Goal: Task Accomplishment & Management: Use online tool/utility

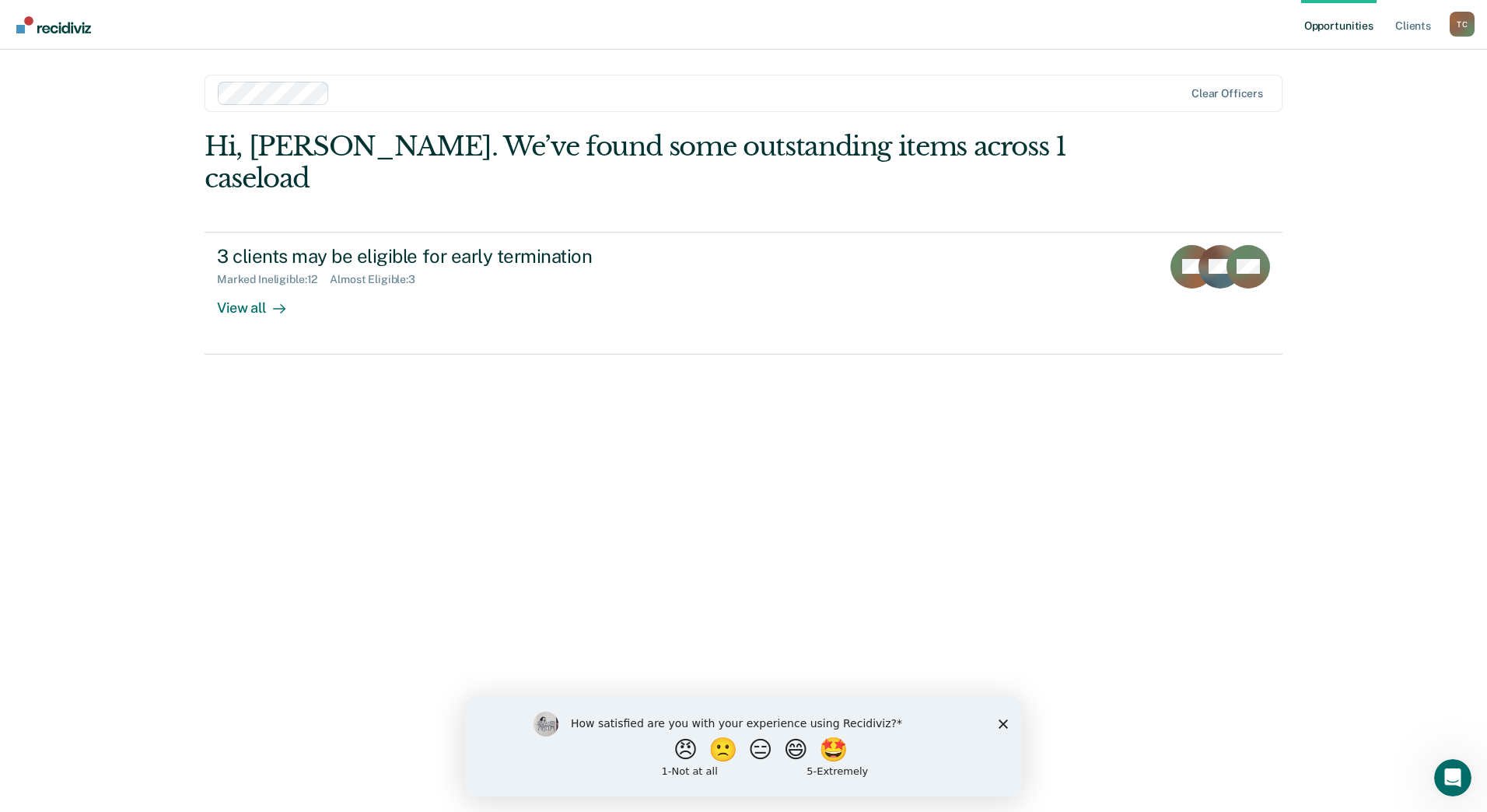
click at [433, 382] on div "Hi, [PERSON_NAME]. We’ve found some outstanding items across 1 caseload 3 clien…" at bounding box center [743, 450] width 1078 height 638
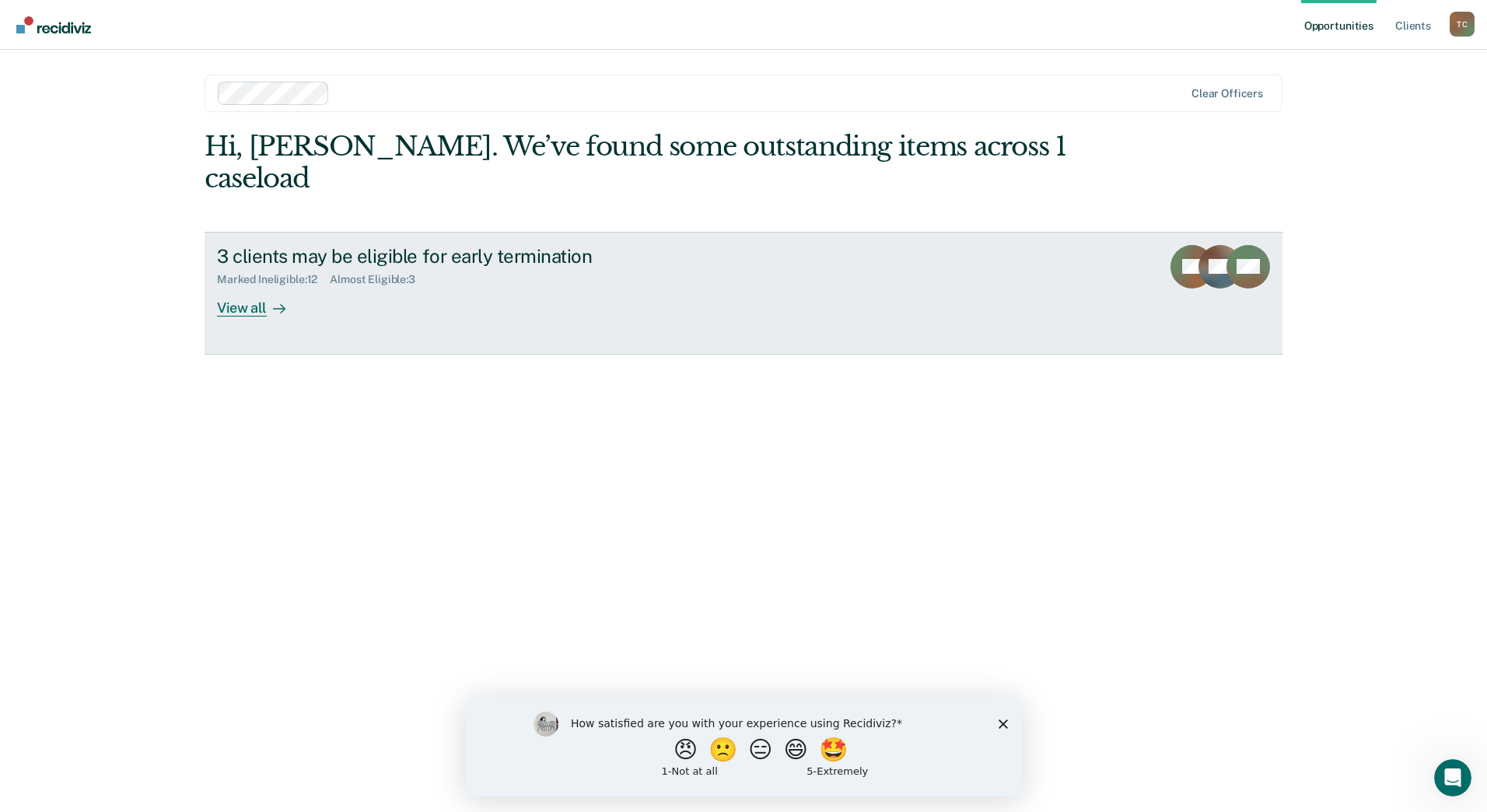
click at [259, 287] on div "View all" at bounding box center [260, 301] width 88 height 30
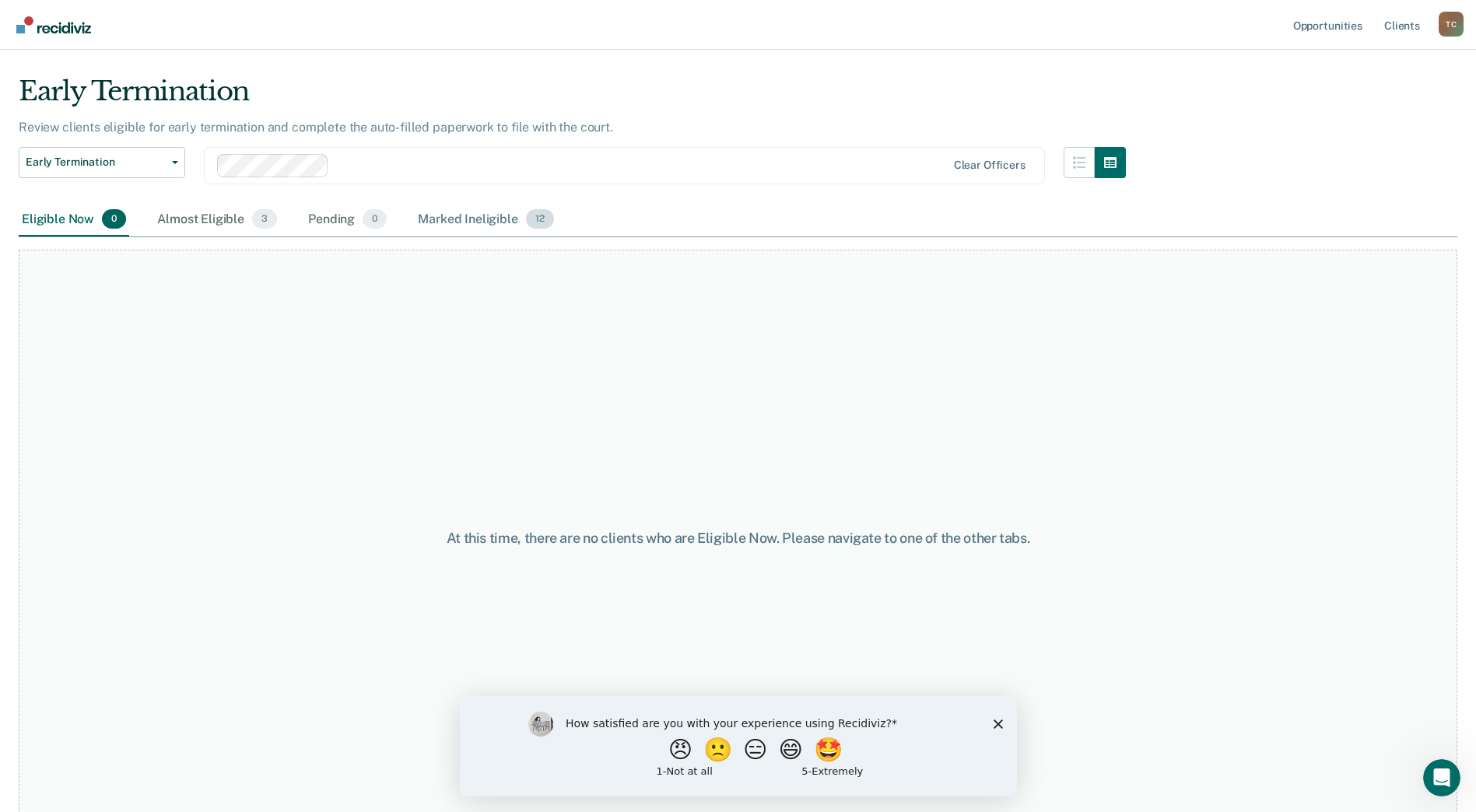
scroll to position [45, 0]
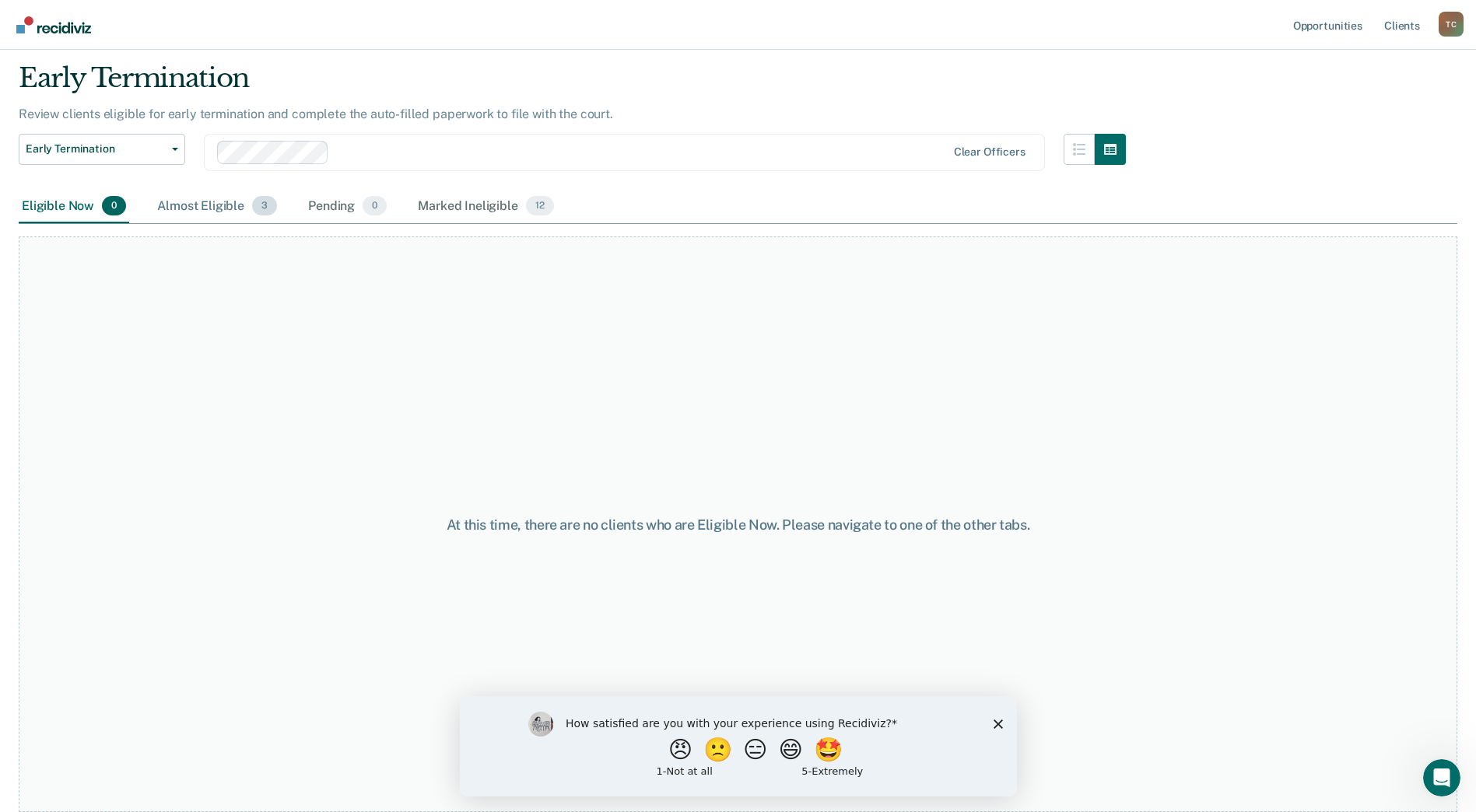
click at [195, 203] on div "Almost Eligible 3" at bounding box center [217, 206] width 126 height 34
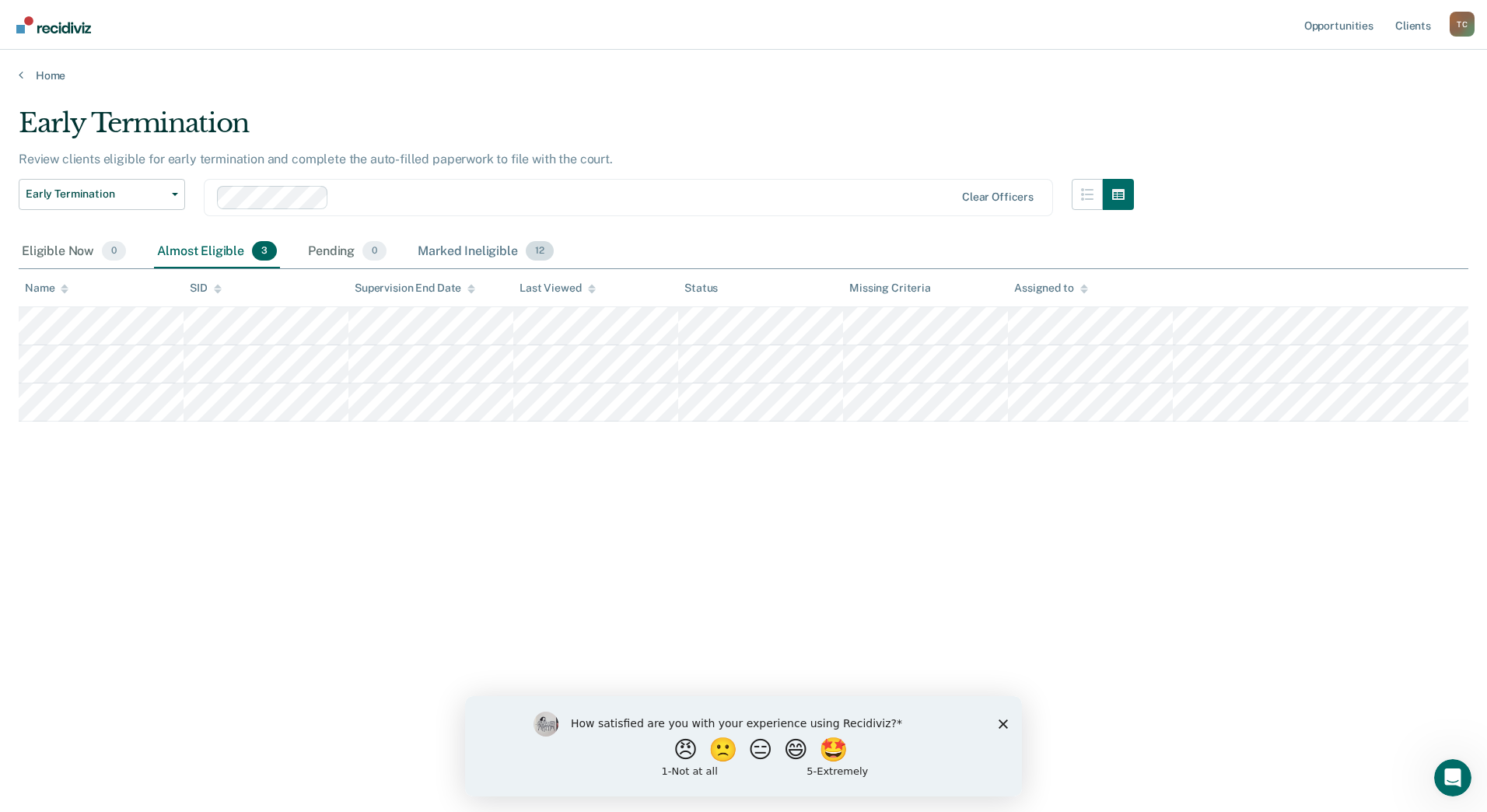
click at [520, 244] on div "Marked Ineligible 12" at bounding box center [486, 252] width 142 height 34
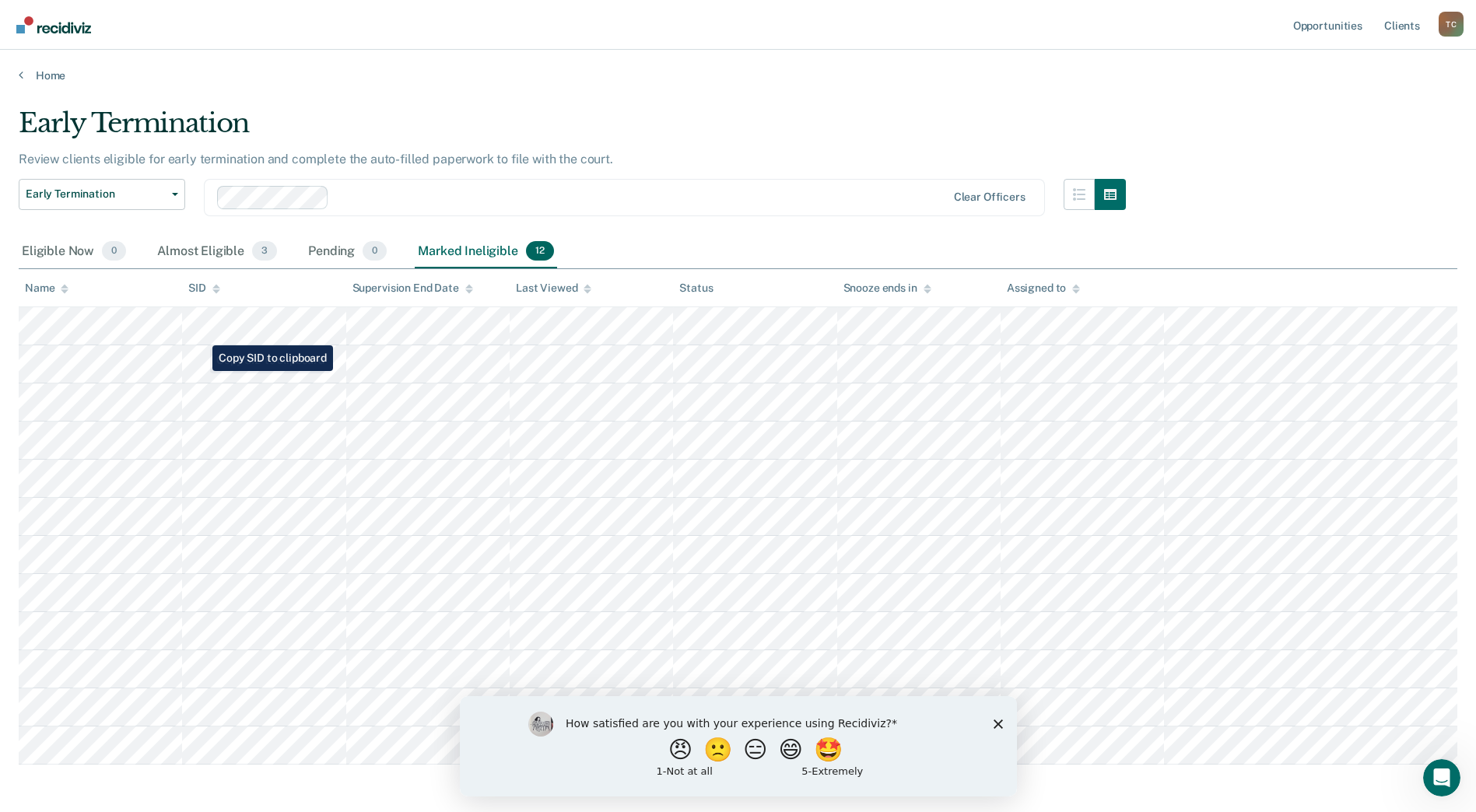
scroll to position [65, 0]
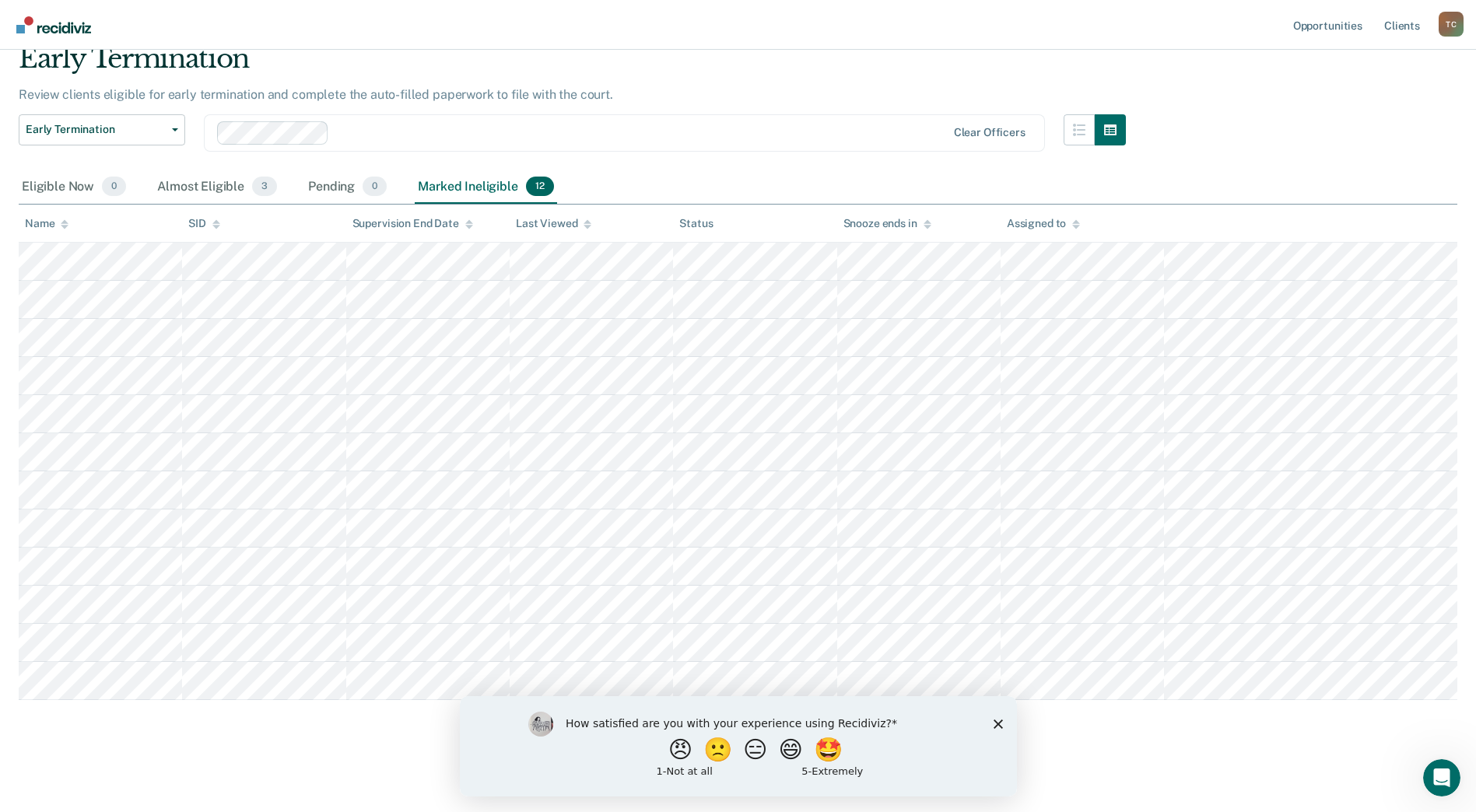
click at [996, 719] on icon "Close survey" at bounding box center [998, 724] width 9 height 9
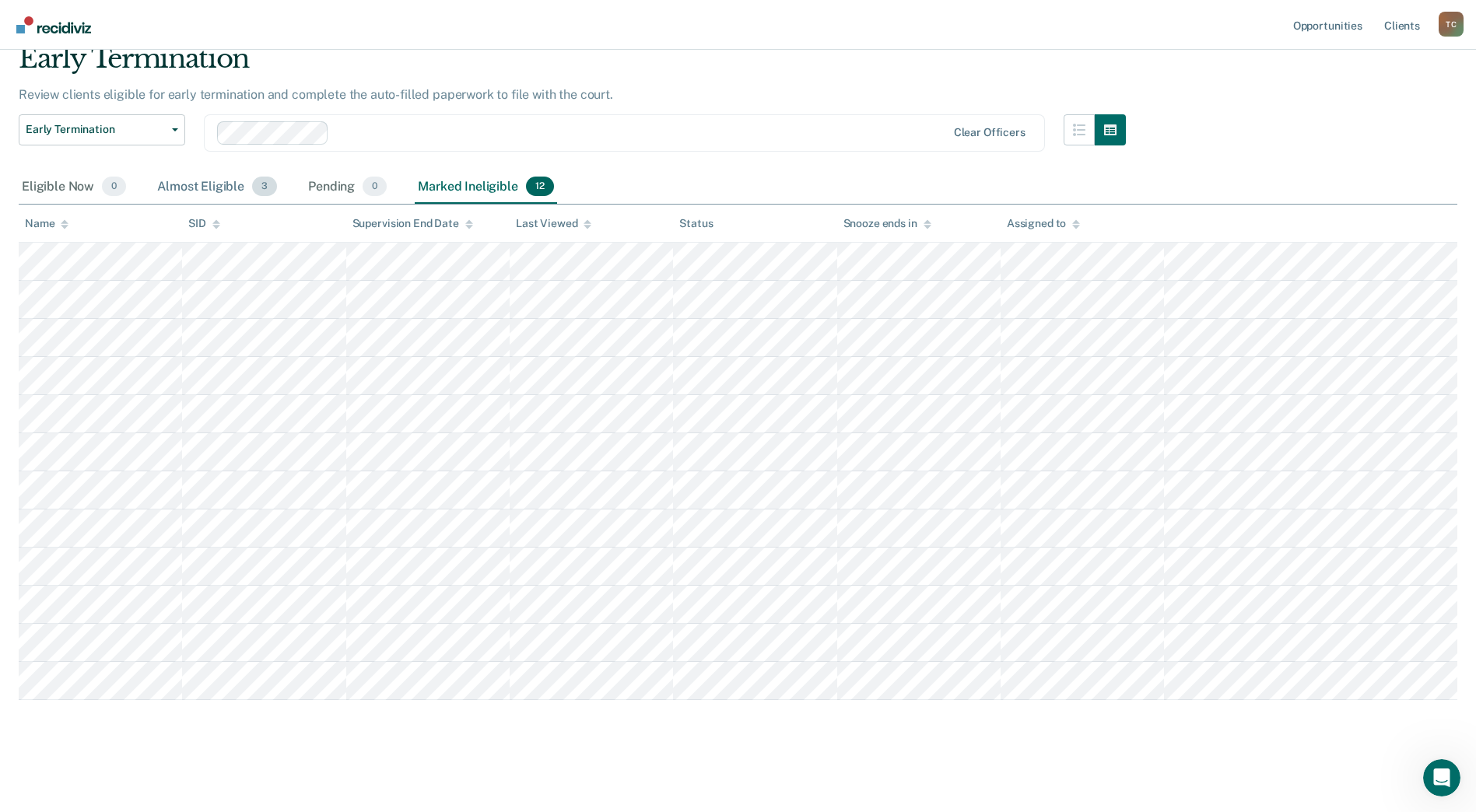
click at [221, 192] on div "Almost Eligible 3" at bounding box center [217, 187] width 126 height 34
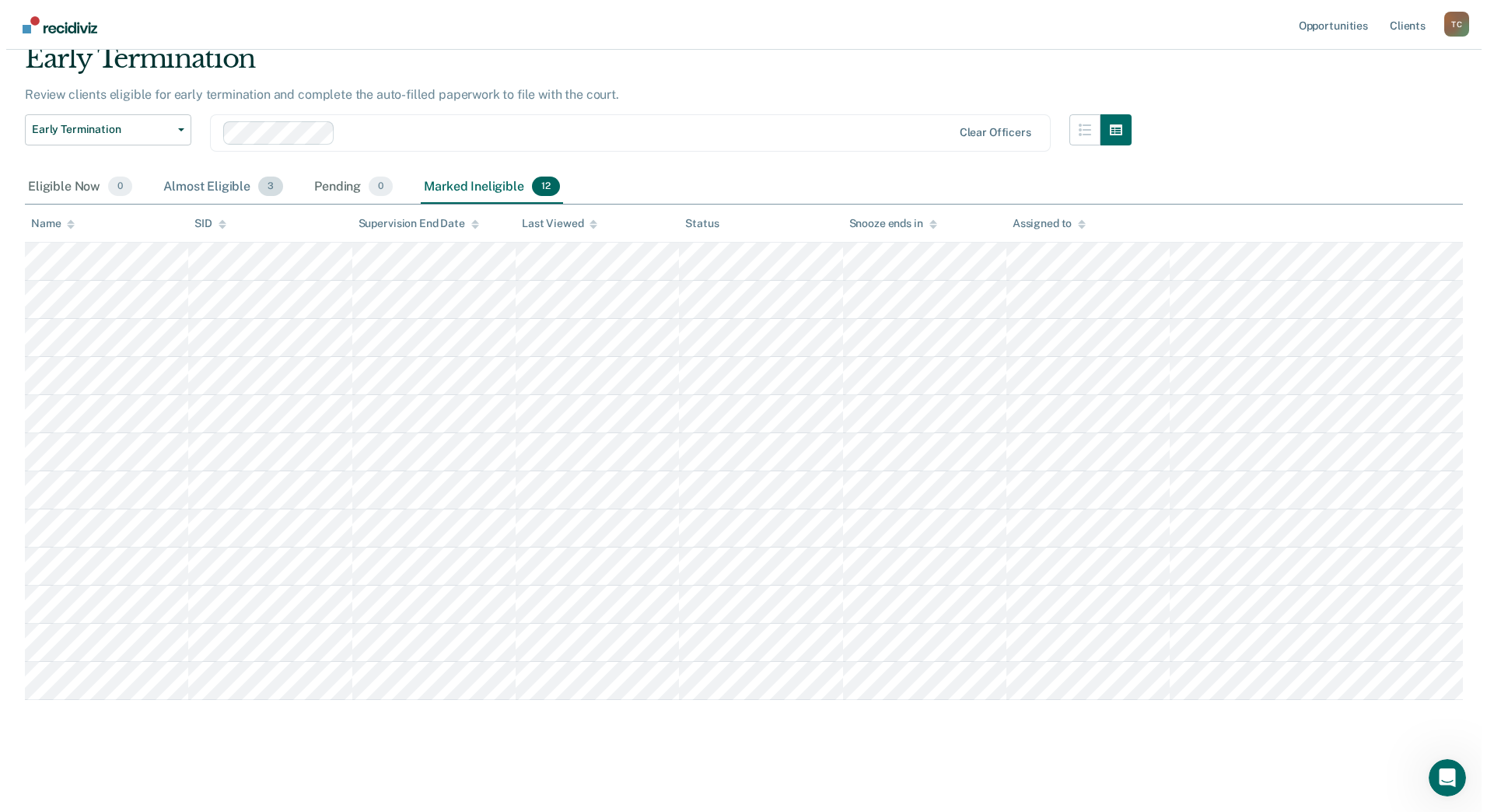
scroll to position [0, 0]
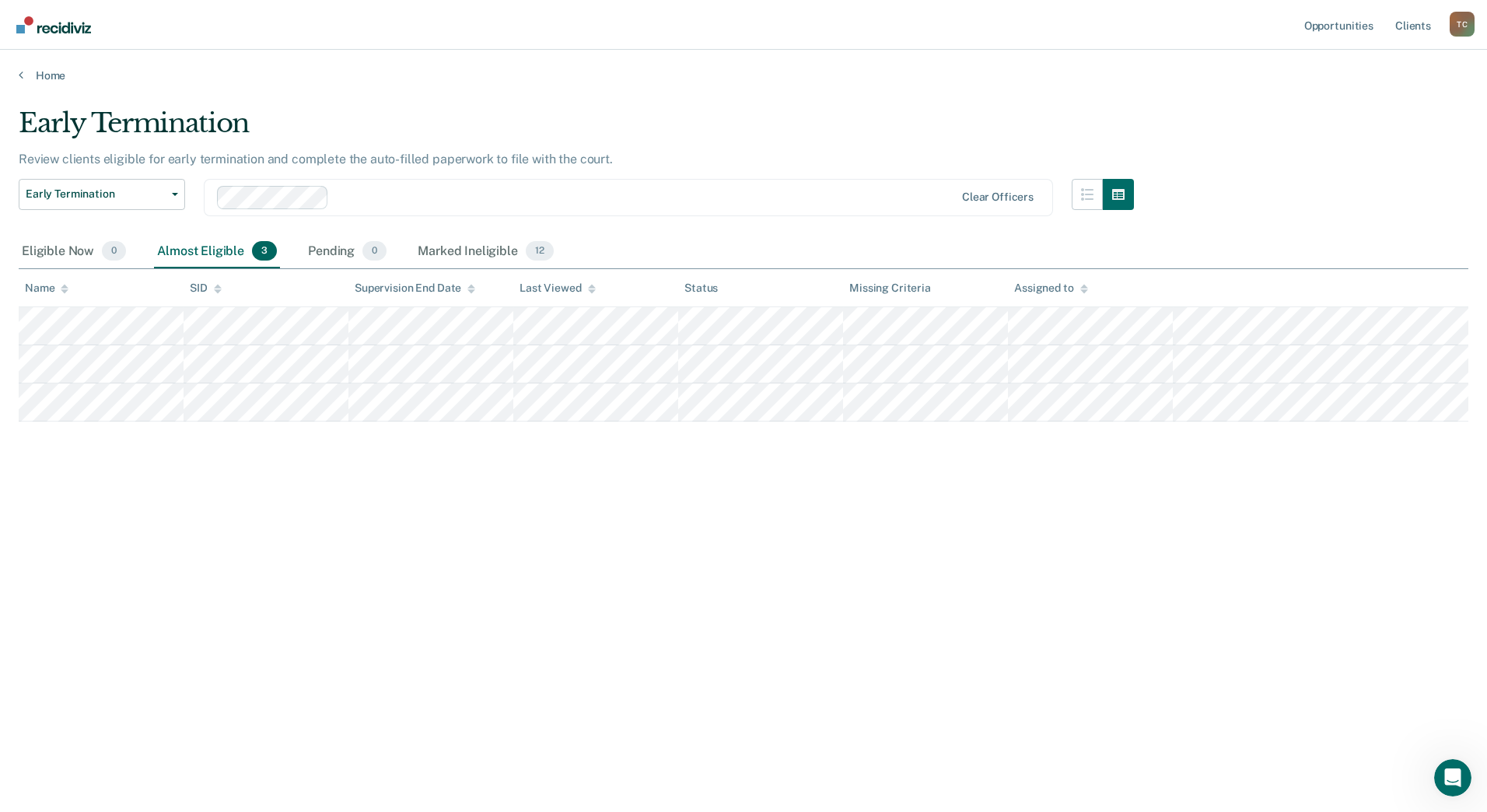
click at [389, 154] on p "Review clients eligible for early termination and complete the auto-filled pape…" at bounding box center [315, 159] width 595 height 15
